Goal: Task Accomplishment & Management: Manage account settings

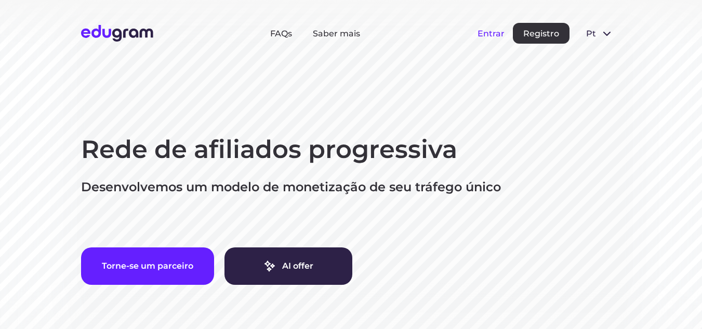
click at [497, 32] on button "Entrar" at bounding box center [490, 34] width 27 height 10
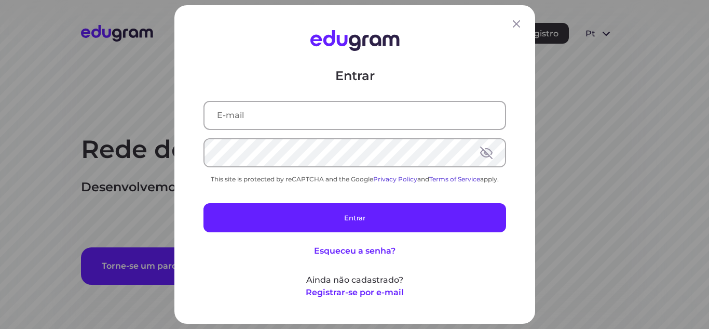
click at [385, 113] on input "text" at bounding box center [355, 115] width 301 height 27
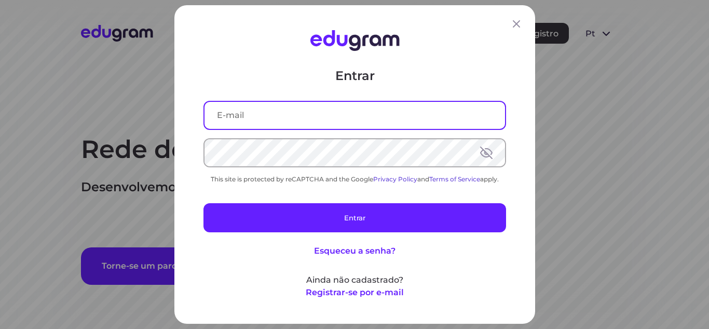
click at [385, 113] on input "text" at bounding box center [355, 115] width 301 height 27
click at [385, 113] on input "fabiaislan" at bounding box center [355, 115] width 301 height 27
type input "fabiaislan@gmail.com"
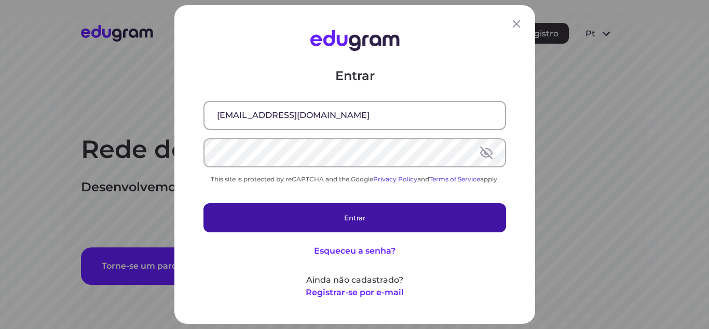
click at [346, 225] on button "Entrar" at bounding box center [355, 217] width 303 height 29
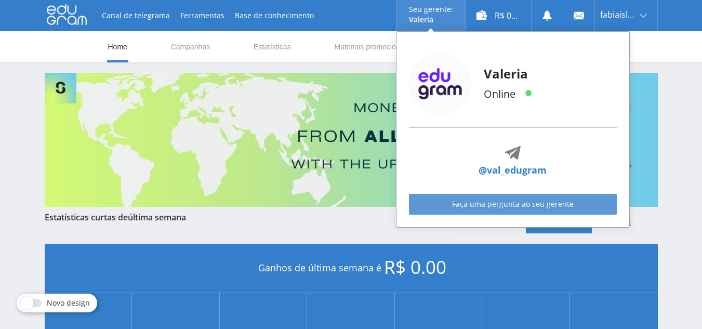
click at [499, 204] on link "Faça uma pergunta ao seu gerente" at bounding box center [513, 204] width 208 height 21
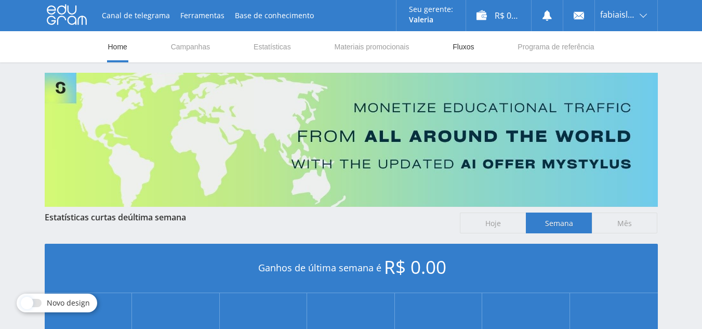
click at [463, 50] on link "Fluxos" at bounding box center [462, 46] width 23 height 31
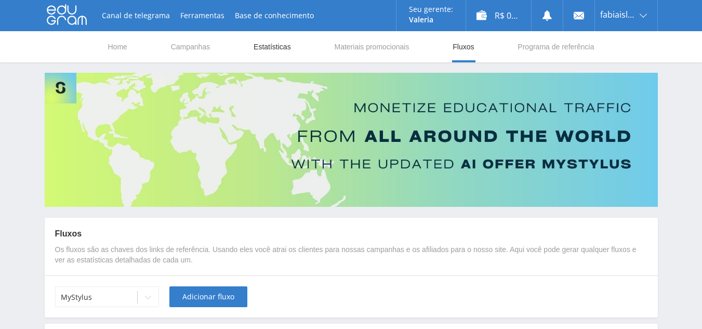
click at [290, 42] on link "Estatísticas" at bounding box center [271, 46] width 39 height 31
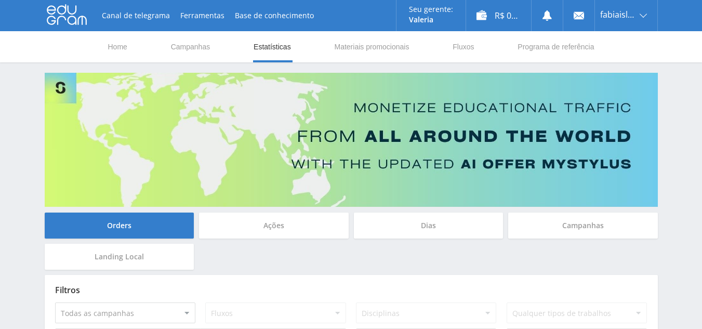
scroll to position [66, 0]
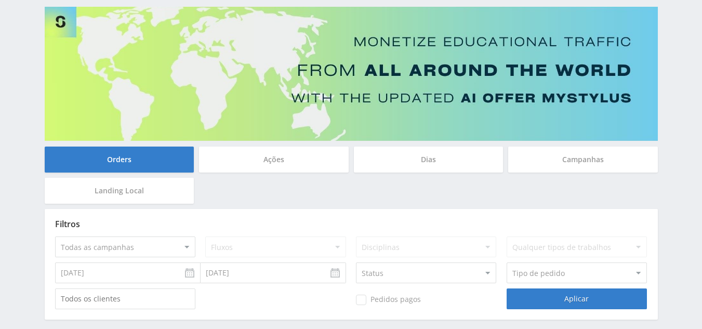
click at [454, 156] on div "Dias" at bounding box center [429, 159] width 150 height 26
click at [0, 0] on input "Dias" at bounding box center [0, 0] width 0 height 0
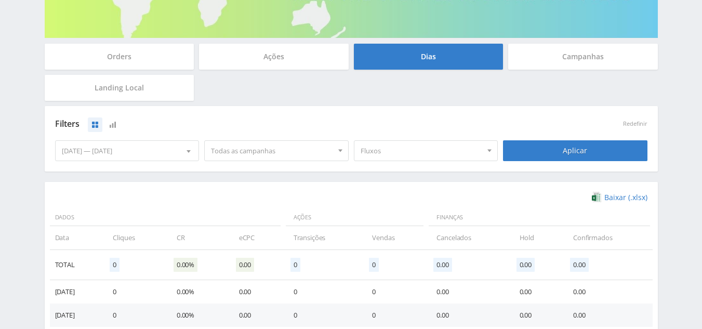
scroll to position [168, 0]
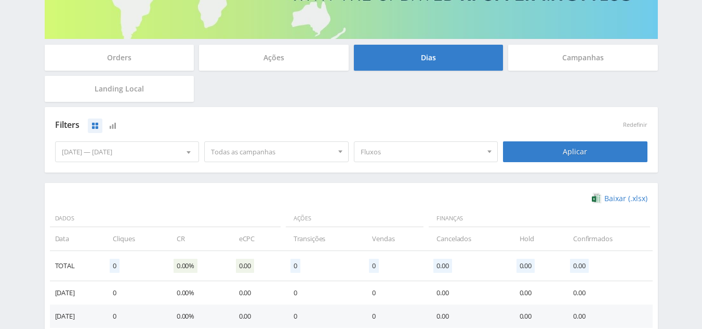
click at [526, 59] on div "Campanhas" at bounding box center [583, 58] width 150 height 26
click at [0, 0] on input "Campanhas" at bounding box center [0, 0] width 0 height 0
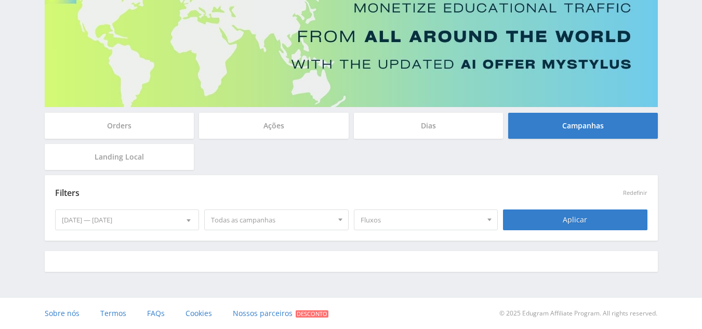
scroll to position [100, 0]
click at [167, 122] on div "Orders" at bounding box center [120, 126] width 150 height 26
click at [0, 0] on input "Orders" at bounding box center [0, 0] width 0 height 0
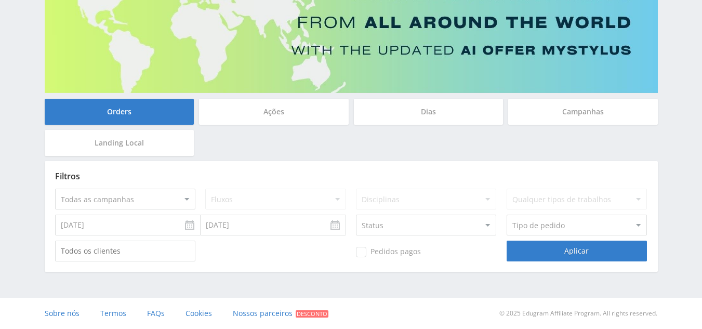
scroll to position [114, 0]
click at [286, 110] on div "Ações" at bounding box center [274, 112] width 150 height 26
click at [0, 0] on input "Ações" at bounding box center [0, 0] width 0 height 0
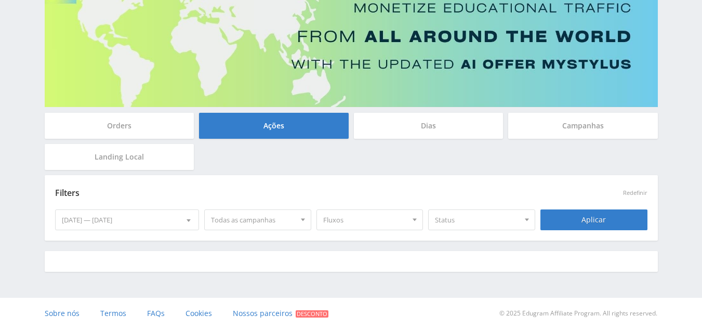
scroll to position [109, 0]
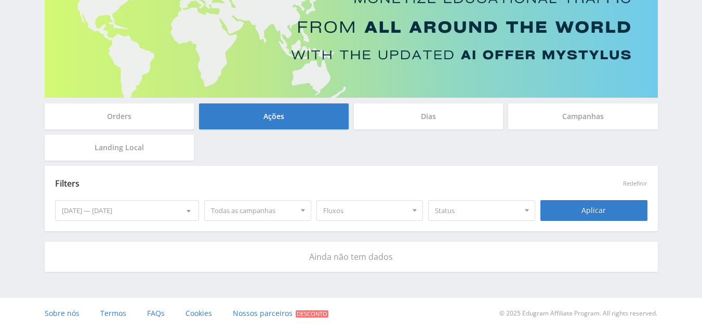
click at [152, 152] on div "Landing Local" at bounding box center [120, 148] width 150 height 26
click at [0, 0] on input "Landing Local" at bounding box center [0, 0] width 0 height 0
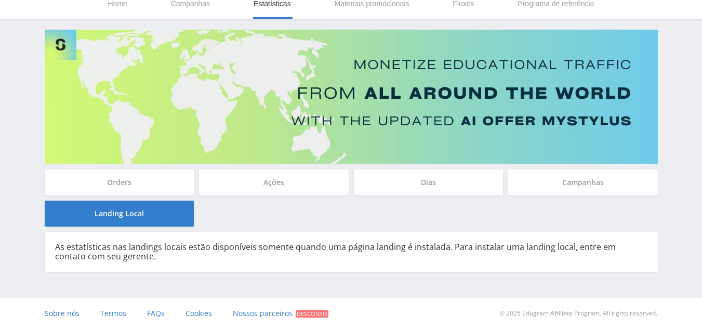
scroll to position [43, 0]
click at [545, 179] on div "Campanhas" at bounding box center [583, 182] width 150 height 26
click at [0, 0] on input "Campanhas" at bounding box center [0, 0] width 0 height 0
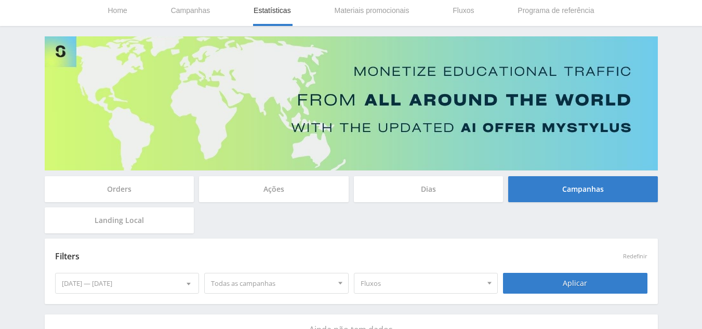
scroll to position [0, 0]
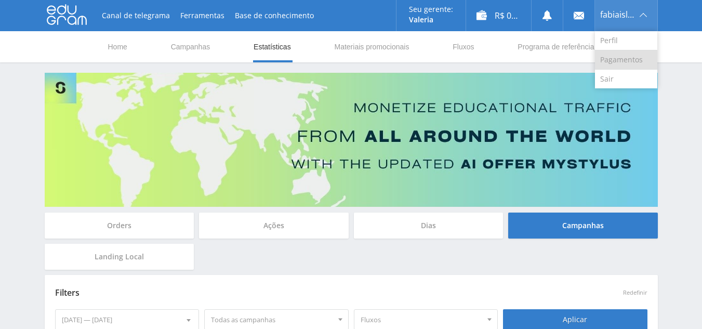
click at [622, 55] on link "Pagamentos" at bounding box center [626, 59] width 62 height 19
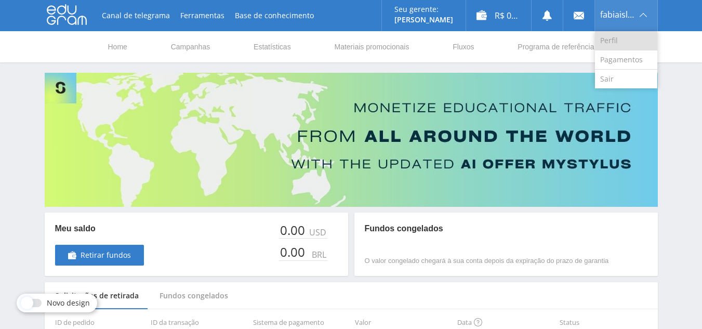
click at [613, 37] on link "Perfil" at bounding box center [626, 40] width 62 height 19
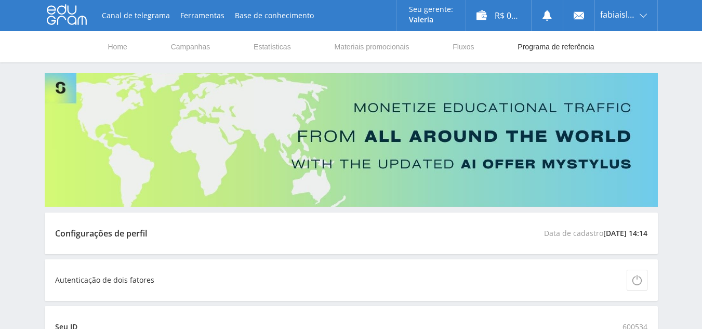
click at [529, 48] on link "Programa de referência" at bounding box center [555, 46] width 78 height 31
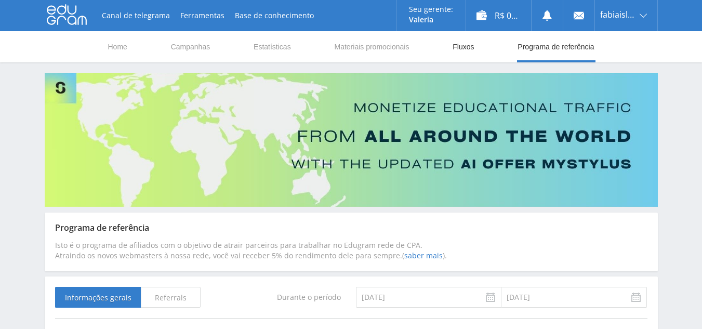
click at [469, 43] on link "Fluxos" at bounding box center [462, 46] width 23 height 31
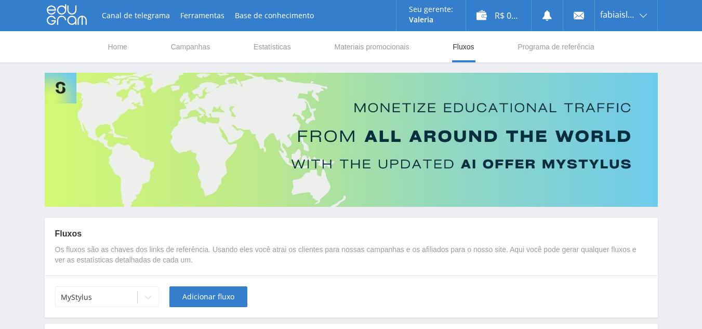
scroll to position [111, 0]
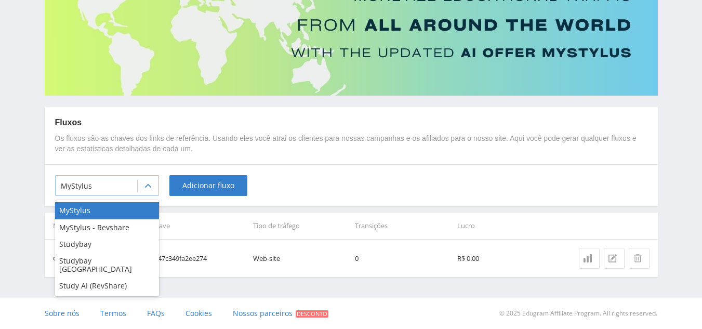
click at [145, 191] on div at bounding box center [148, 186] width 21 height 21
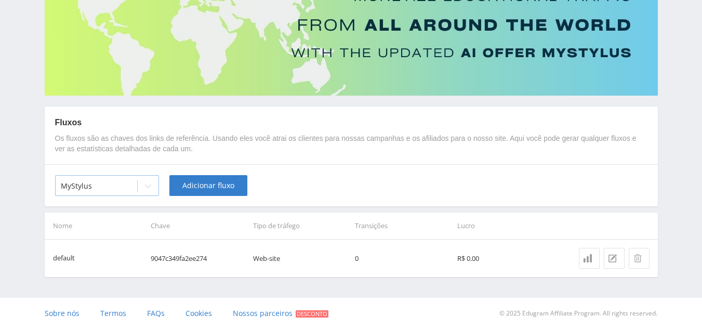
click at [145, 191] on div at bounding box center [148, 186] width 21 height 21
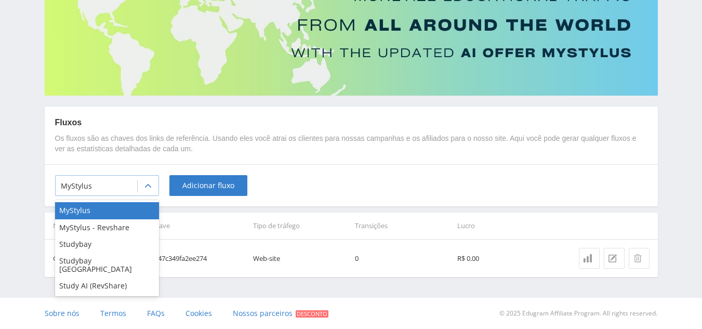
click at [145, 191] on div at bounding box center [148, 186] width 21 height 21
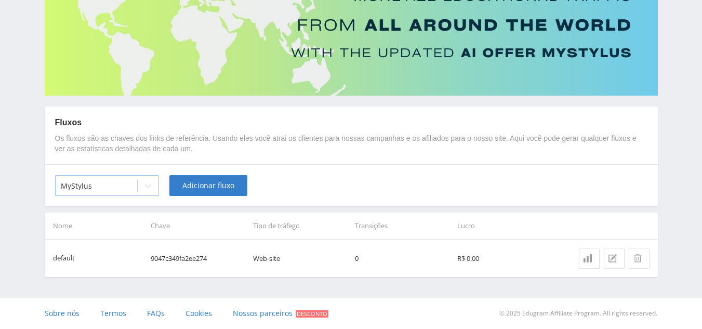
click at [145, 191] on div at bounding box center [148, 186] width 21 height 21
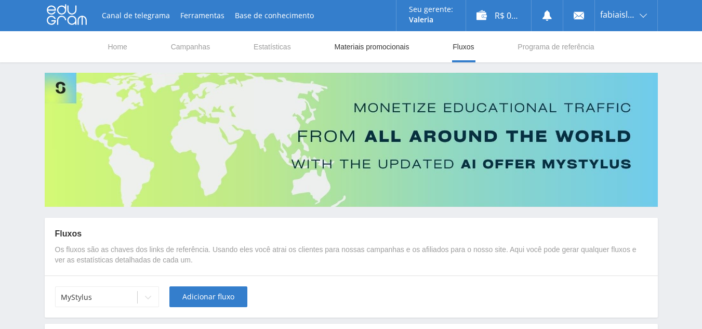
click at [399, 46] on link "Materiais promocionais" at bounding box center [371, 46] width 77 height 31
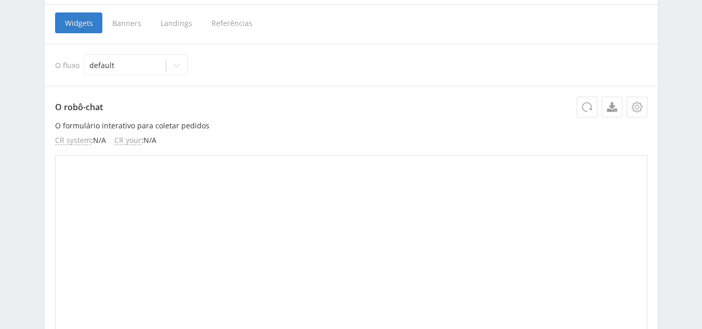
scroll to position [179, 0]
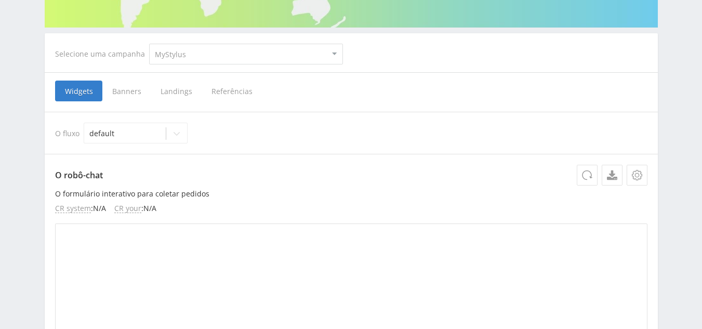
click at [223, 89] on span "Referências" at bounding box center [232, 90] width 61 height 21
click at [0, 0] on input "Referências" at bounding box center [0, 0] width 0 height 0
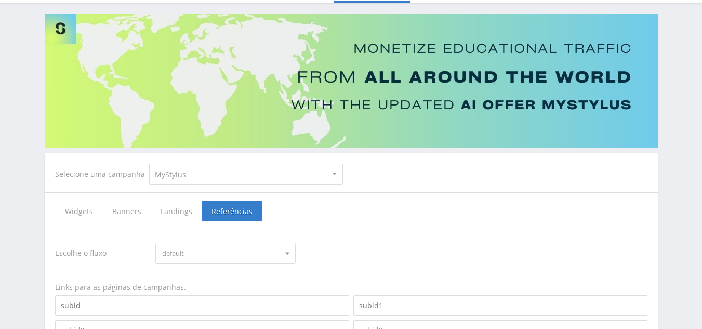
scroll to position [57, 0]
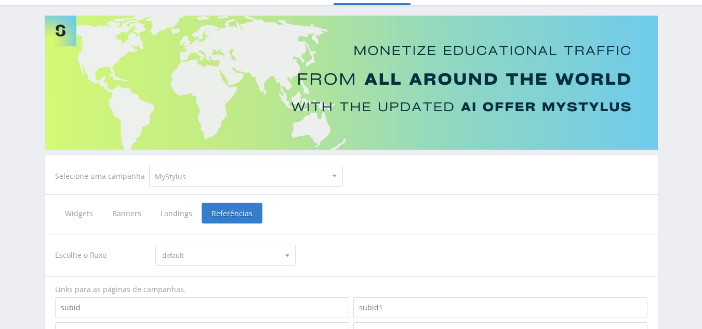
click at [336, 173] on select "MyStylus MyStylus - Revshare Studybay Studybay Brazil Study AI (RevShare)" at bounding box center [246, 176] width 194 height 21
select select "3"
click at [149, 166] on select "MyStylus MyStylus - Revshare Studybay Studybay Brazil Study AI (RevShare)" at bounding box center [246, 176] width 194 height 21
select select "3"
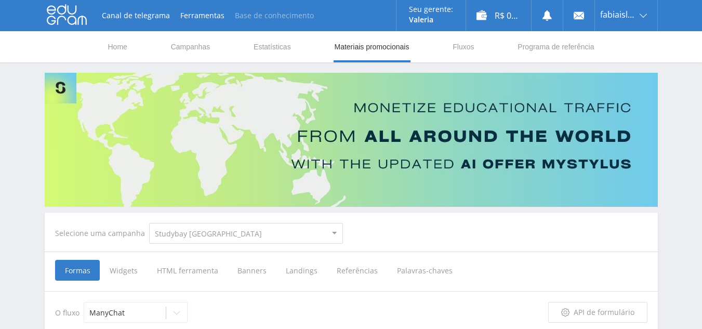
click at [291, 15] on link "Base de conhecimento" at bounding box center [274, 15] width 89 height 31
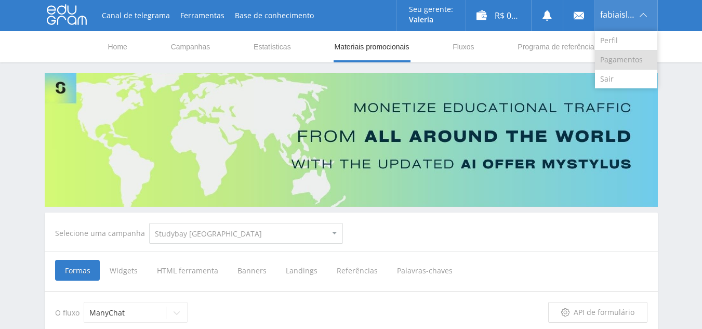
click at [612, 57] on link "Pagamentos" at bounding box center [626, 59] width 62 height 19
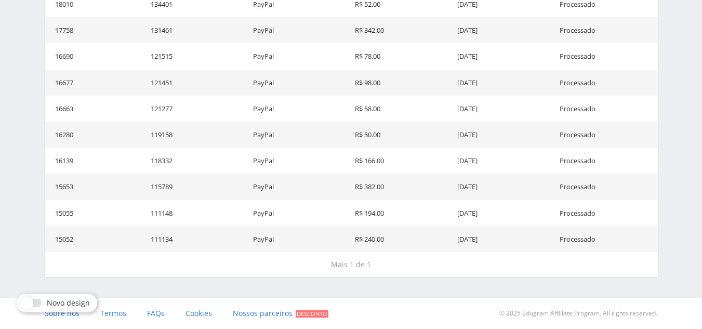
scroll to position [156, 0]
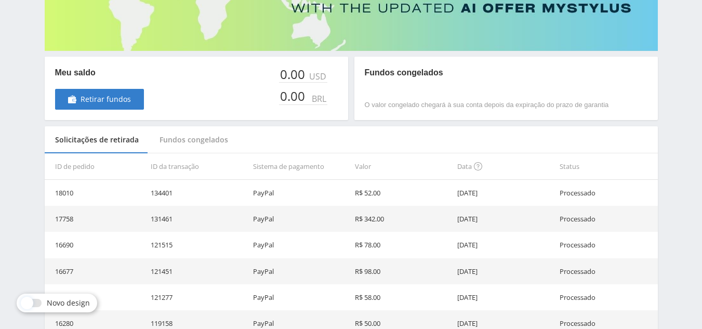
click at [195, 138] on div "Fundos congelados" at bounding box center [193, 140] width 89 height 28
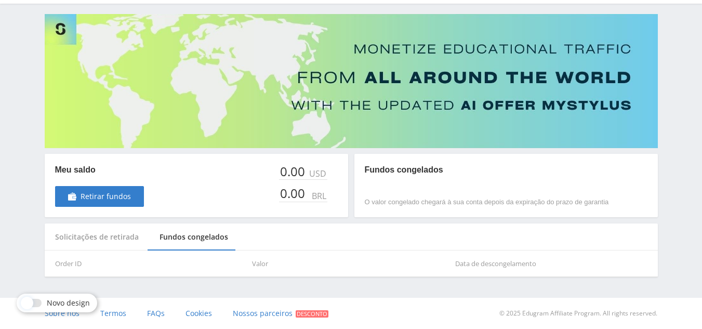
scroll to position [59, 0]
click at [112, 194] on span "Retirar fundos" at bounding box center [105, 196] width 50 height 8
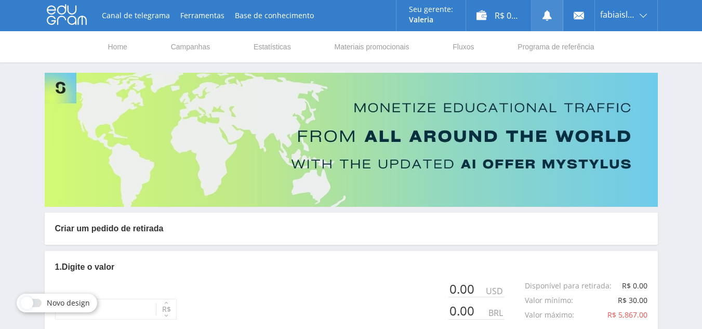
click at [544, 16] on use at bounding box center [546, 15] width 9 height 10
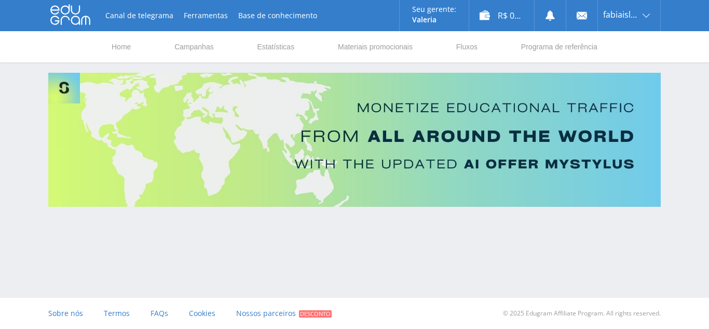
click at [709, 180] on html at bounding box center [354, 164] width 709 height 329
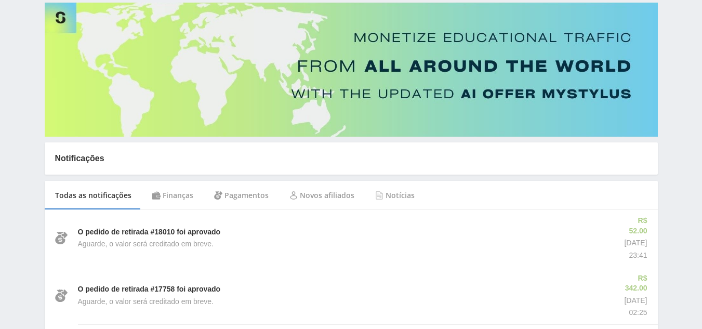
scroll to position [68, 0]
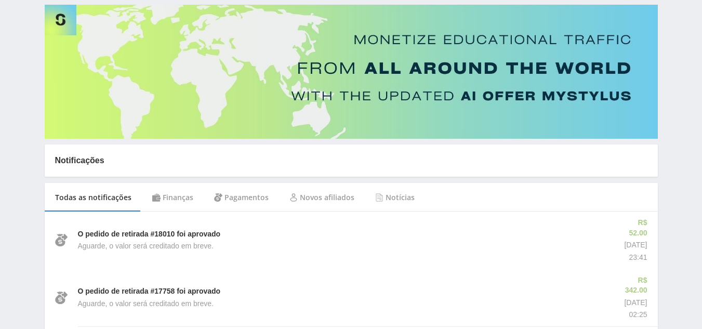
click at [253, 195] on div "Pagamentos" at bounding box center [241, 197] width 75 height 29
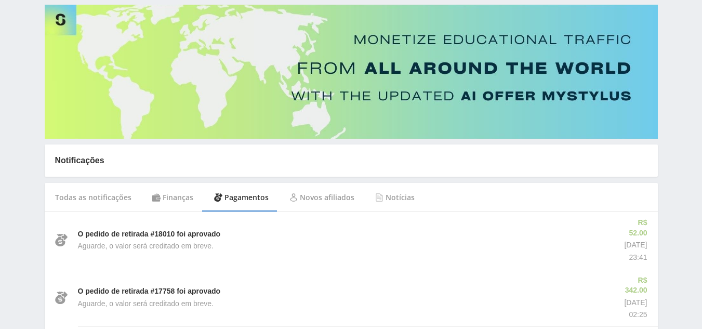
click at [335, 193] on div "Novos afiliados" at bounding box center [322, 197] width 86 height 29
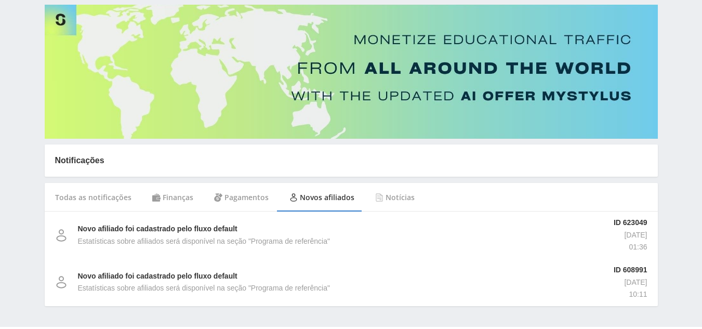
click at [397, 198] on div "Notícias" at bounding box center [395, 197] width 60 height 29
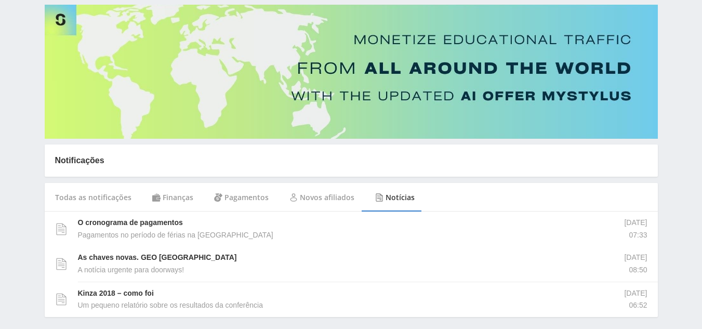
scroll to position [108, 0]
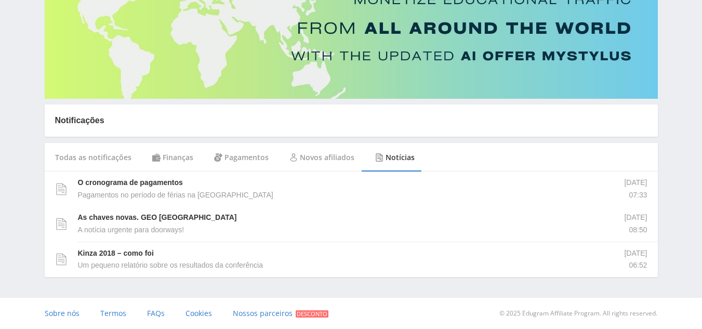
click at [172, 157] on div "Finanças" at bounding box center [173, 157] width 62 height 29
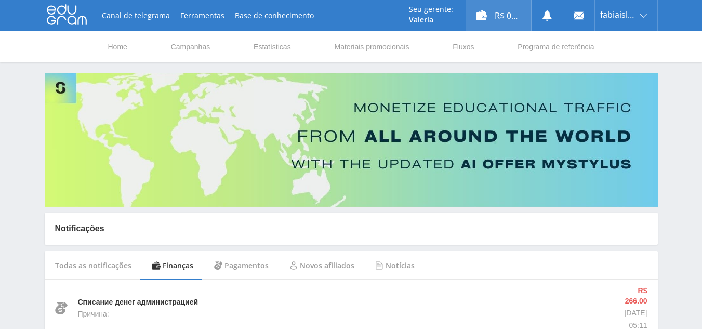
click at [494, 13] on div "R$ 0.00" at bounding box center [498, 15] width 65 height 31
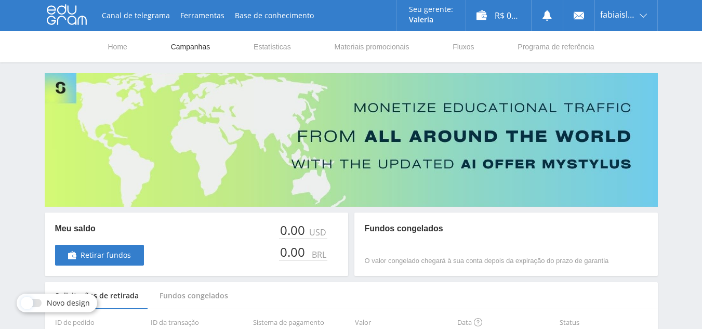
click at [200, 47] on link "Campanhas" at bounding box center [191, 46] width 42 height 31
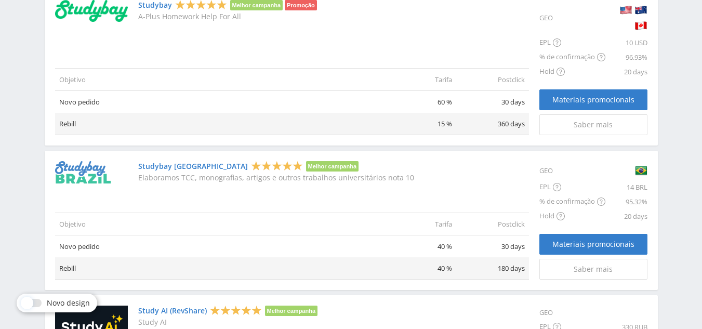
scroll to position [623, 0]
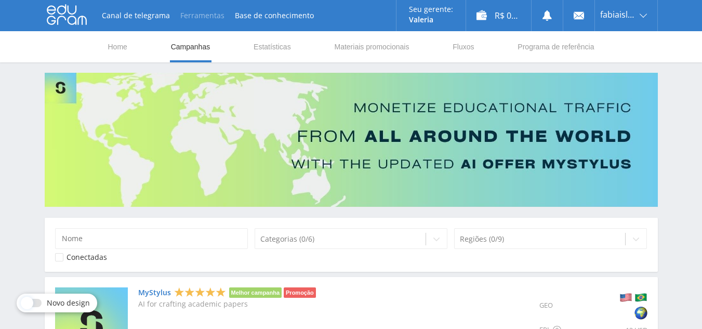
click at [191, 17] on button "Ferramentas" at bounding box center [202, 15] width 55 height 31
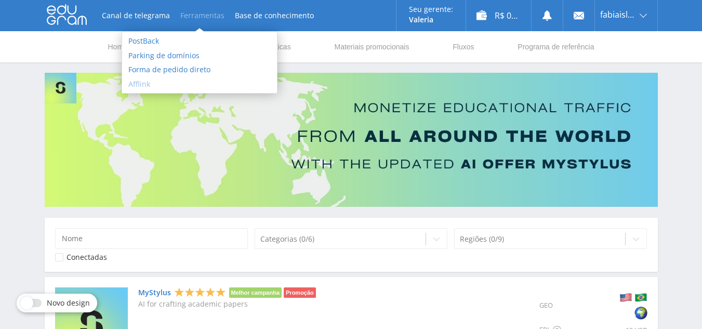
click at [153, 82] on link "Afflink" at bounding box center [199, 84] width 155 height 15
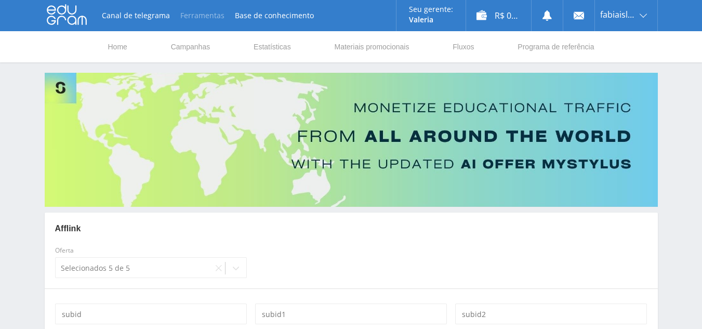
click at [197, 15] on button "Ferramentas" at bounding box center [202, 15] width 55 height 31
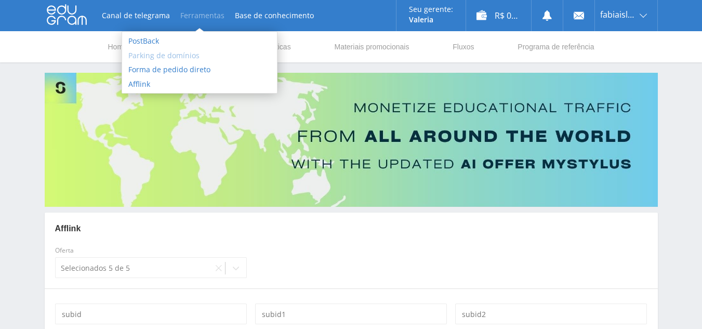
click at [170, 57] on link "Parking de domínios" at bounding box center [199, 55] width 155 height 15
